Goal: Information Seeking & Learning: Learn about a topic

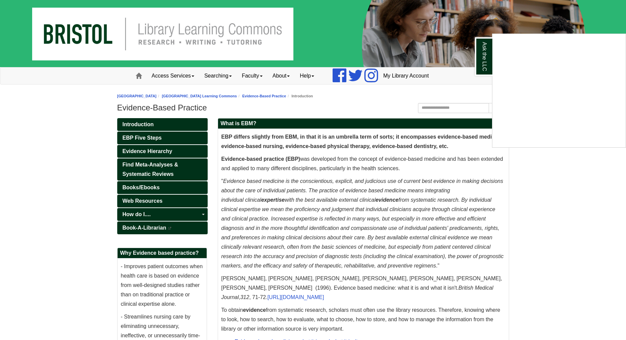
drag, startPoint x: 336, startPoint y: 259, endPoint x: 322, endPoint y: 149, distance: 110.1
click at [321, 149] on div "Ask the LLC" at bounding box center [313, 170] width 626 height 340
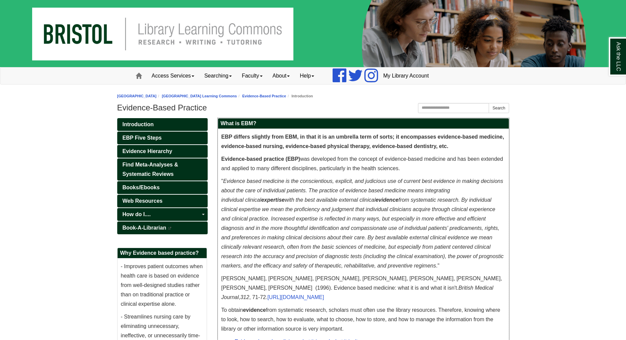
click at [322, 149] on p "EBP differs slightly from EBM, in that it is an umbrella term of sorts; it enco…" at bounding box center [364, 141] width 284 height 19
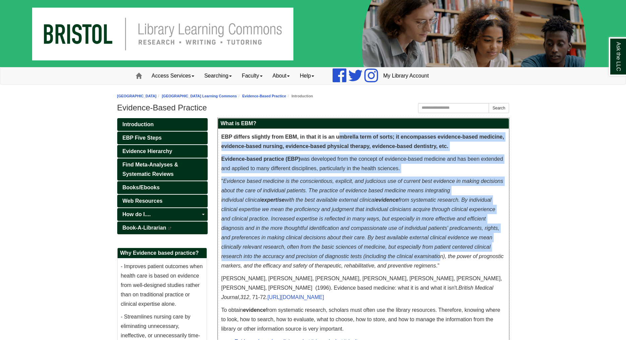
drag, startPoint x: 356, startPoint y: 140, endPoint x: 438, endPoint y: 251, distance: 138.5
click at [438, 251] on div "EBP differs slightly from EBM, in that it is an umbrella term of sorts; it enco…" at bounding box center [364, 283] width 284 height 302
click at [431, 236] on em "Evidence based medicine is the conscientious, explicit, and judicious use of cu…" at bounding box center [363, 223] width 283 height 90
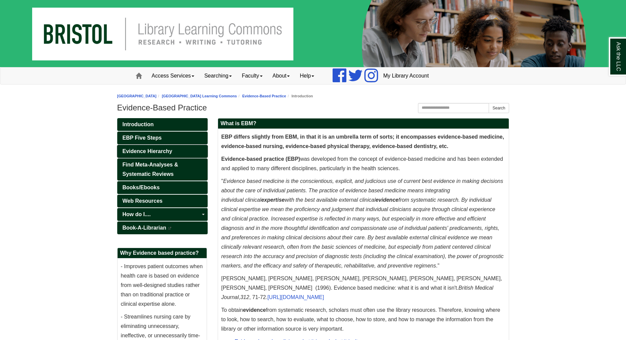
click at [164, 150] on span "Evidence Hierarchy" at bounding box center [148, 151] width 50 height 6
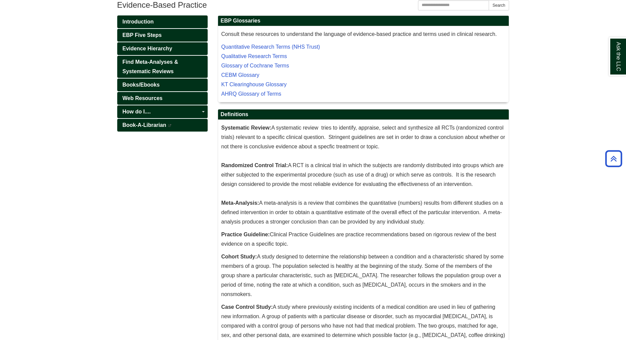
scroll to position [156, 0]
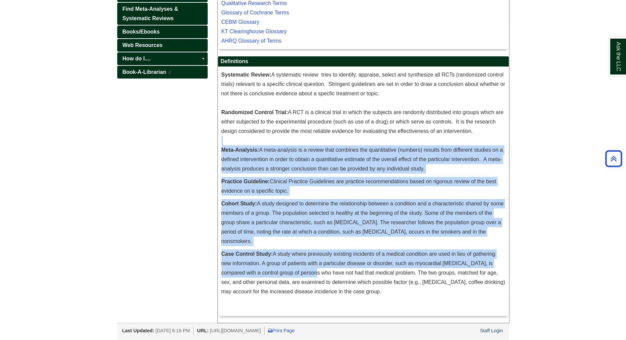
drag, startPoint x: 301, startPoint y: 272, endPoint x: 291, endPoint y: 143, distance: 129.4
click at [291, 143] on div "Systematic Review: A systematic review tries to identify, appraise, select and …" at bounding box center [364, 191] width 284 height 242
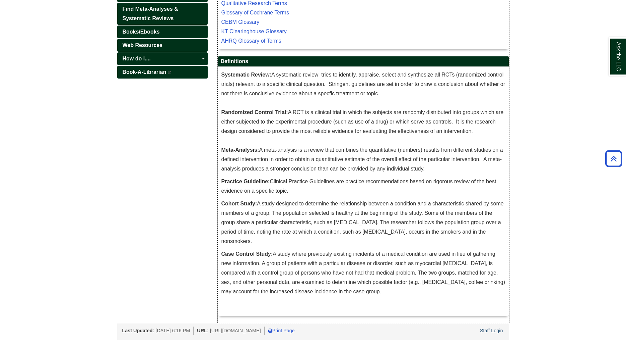
click at [292, 143] on p "Systematic Review: A systematic review tries to identify, appraise, select and …" at bounding box center [364, 121] width 284 height 103
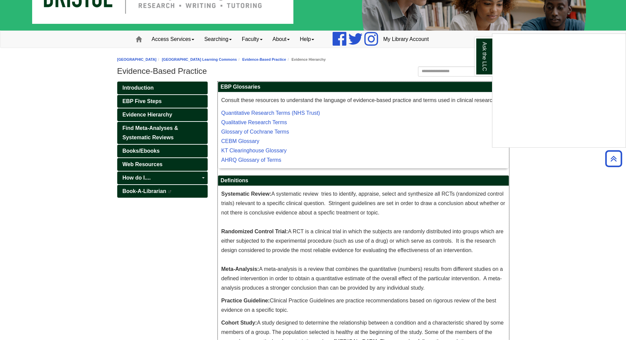
scroll to position [0, 0]
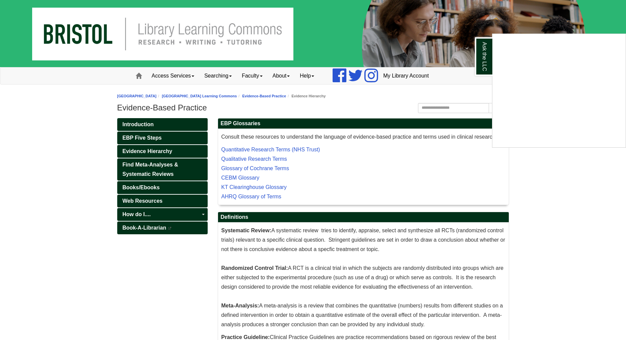
click at [139, 153] on div "Ask the LLC" at bounding box center [313, 170] width 626 height 340
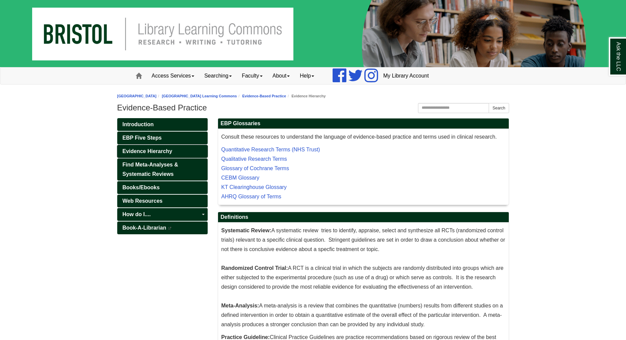
click at [147, 150] on span "Evidence Hierarchy" at bounding box center [148, 151] width 50 height 6
drag, startPoint x: 0, startPoint y: 0, endPoint x: 149, endPoint y: 149, distance: 210.7
click at [149, 149] on span "Evidence Hierarchy" at bounding box center [148, 151] width 50 height 6
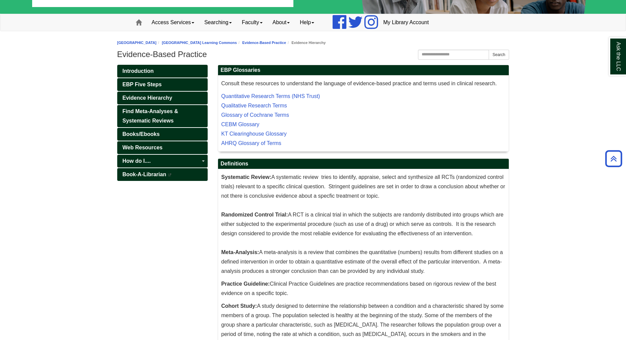
scroll to position [53, 0]
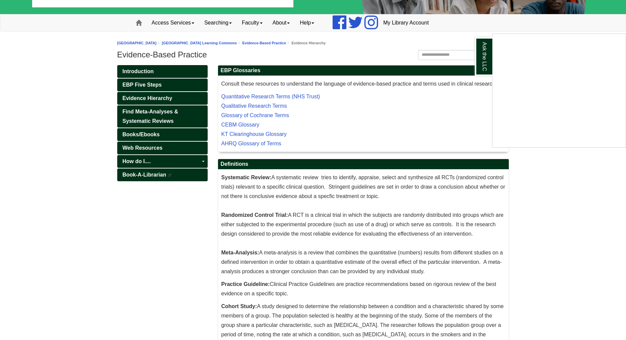
click at [300, 43] on div "Ask the LLC" at bounding box center [313, 170] width 626 height 340
click at [169, 55] on h1 "Evidence-Based Practice" at bounding box center [313, 54] width 392 height 9
click at [286, 41] on li "Evidence-Based Practice" at bounding box center [261, 43] width 49 height 6
click at [286, 46] on li "Evidence-Based Practice" at bounding box center [261, 43] width 49 height 6
click at [286, 43] on link "Evidence-Based Practice" at bounding box center [264, 43] width 44 height 4
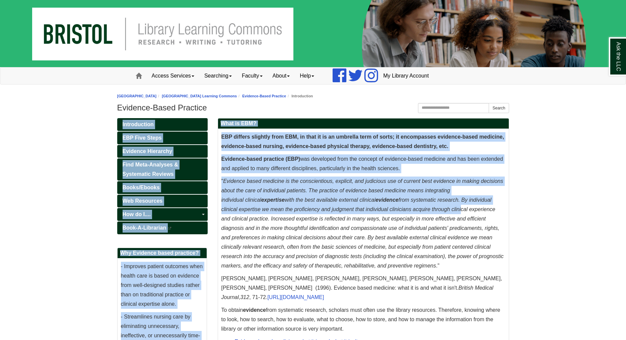
drag, startPoint x: 423, startPoint y: 159, endPoint x: 459, endPoint y: 214, distance: 65.3
click at [459, 214] on body "Skip to Main Content Toggle navigation Home Access Services Access Services Pol…" at bounding box center [313, 302] width 626 height 604
click at [459, 212] on em "Evidence based medicine is the conscientious, explicit, and judicious use of cu…" at bounding box center [363, 223] width 283 height 90
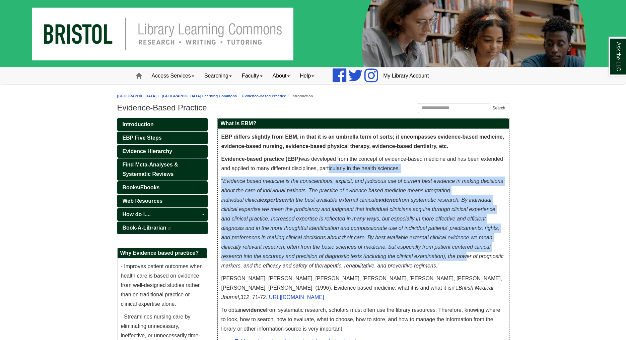
drag, startPoint x: 458, startPoint y: 258, endPoint x: 329, endPoint y: 162, distance: 161.1
click at [329, 164] on div "EBP differs slightly from EBM, in that it is an umbrella term of sorts; it enco…" at bounding box center [364, 283] width 284 height 302
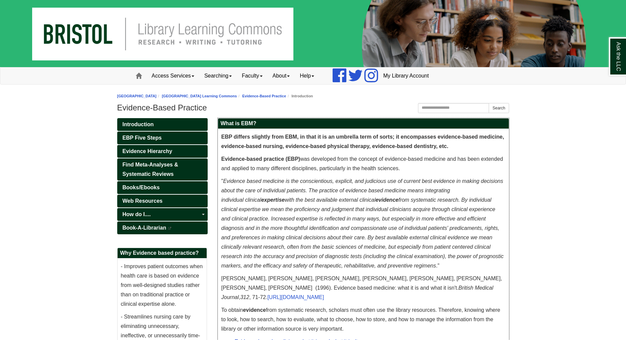
click at [330, 161] on p "Evidence-based practice (EBP) was developed from the concept of evidence-based …" at bounding box center [364, 163] width 284 height 19
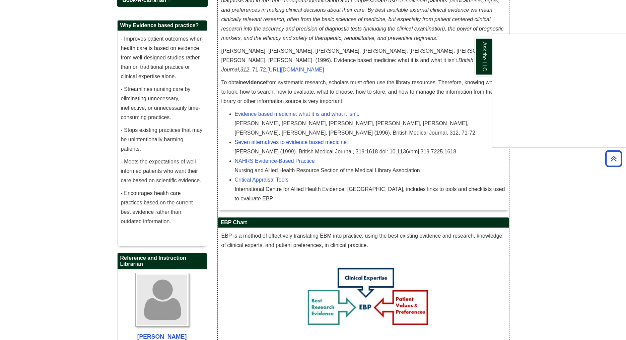
scroll to position [265, 0]
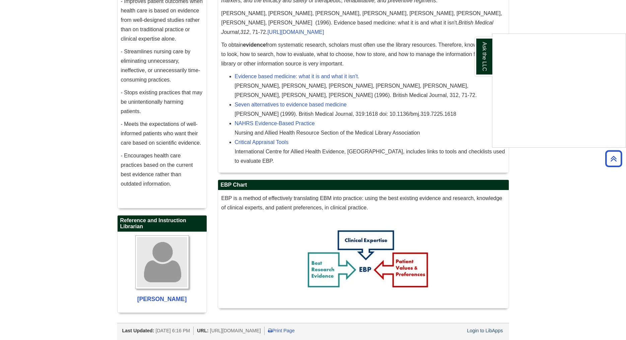
drag, startPoint x: 277, startPoint y: 177, endPoint x: 468, endPoint y: 185, distance: 190.9
click at [468, 185] on div "Ask the LLC" at bounding box center [313, 170] width 626 height 340
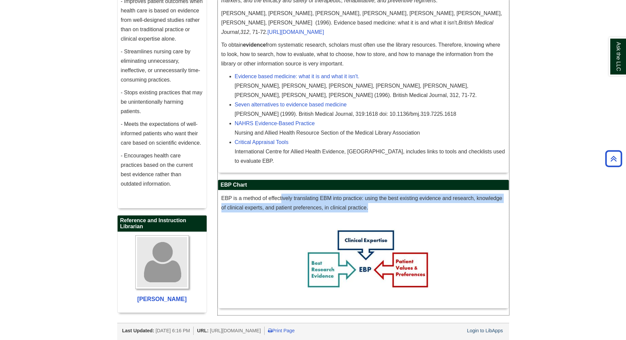
drag, startPoint x: 377, startPoint y: 185, endPoint x: 281, endPoint y: 177, distance: 95.9
click at [281, 193] on p "EBP is a method of effectively translating EBM into practice: using the best ex…" at bounding box center [364, 202] width 284 height 19
click at [298, 195] on span "EBP is a method of effectively translating EBM into practice: using the best ex…" at bounding box center [362, 202] width 281 height 15
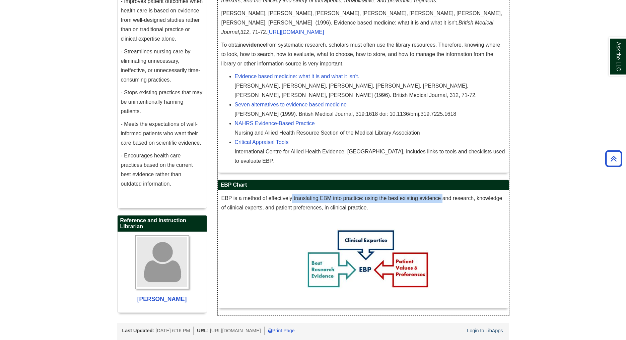
drag, startPoint x: 296, startPoint y: 180, endPoint x: 443, endPoint y: 178, distance: 147.2
click at [443, 195] on span "EBP is a method of effectively translating EBM into practice: using the best ex…" at bounding box center [362, 202] width 281 height 15
drag, startPoint x: 439, startPoint y: 179, endPoint x: 269, endPoint y: 169, distance: 170.6
click at [269, 179] on div "EBP Chart EBP is a method of effectively translating EBM into practice: using t…" at bounding box center [364, 243] width 292 height 129
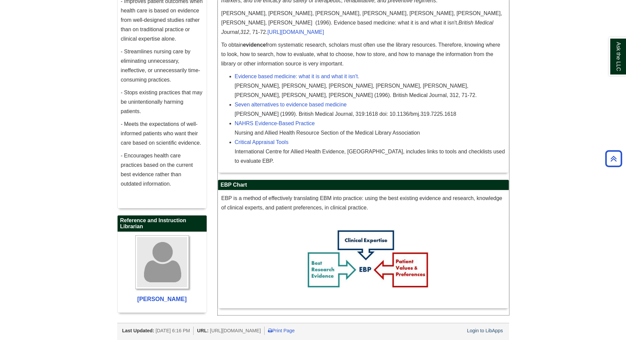
click at [269, 180] on h2 "EBP Chart" at bounding box center [363, 185] width 291 height 10
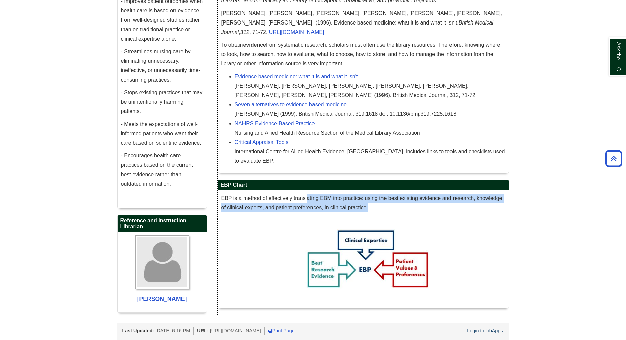
drag, startPoint x: 328, startPoint y: 183, endPoint x: 374, endPoint y: 190, distance: 46.1
click at [374, 193] on p "EBP is a method of effectively translating EBM into practice: using the best ex…" at bounding box center [364, 202] width 284 height 19
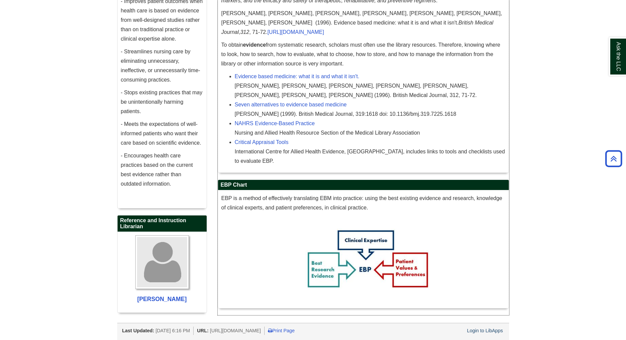
click at [374, 193] on p "EBP is a method of effectively translating EBM into practice: using the best ex…" at bounding box center [364, 202] width 284 height 19
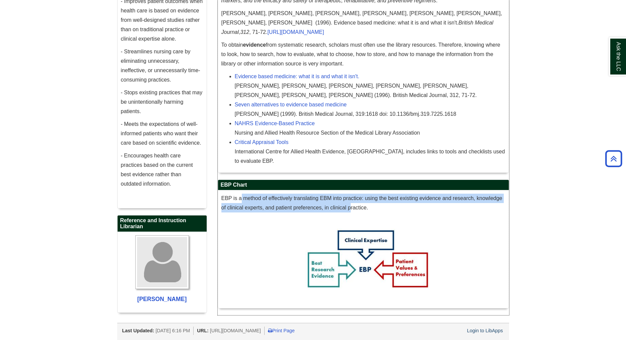
drag, startPoint x: 323, startPoint y: 192, endPoint x: 241, endPoint y: 174, distance: 84.3
click at [241, 190] on div "EBP is a method of effectively translating EBM into practice: using the best ex…" at bounding box center [363, 249] width 291 height 118
click at [283, 195] on span "EBP is a method of effectively translating EBM into practice: using the best ex…" at bounding box center [362, 202] width 281 height 15
